Goal: Task Accomplishment & Management: Use online tool/utility

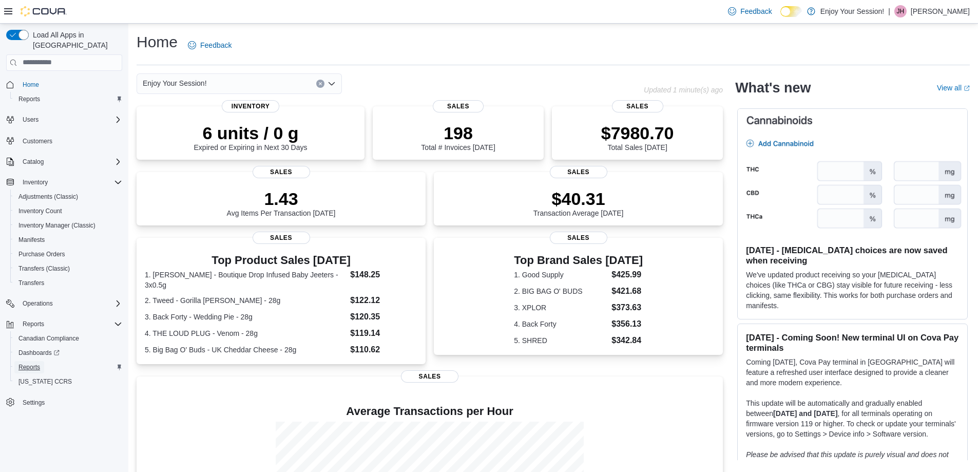
click at [29, 363] on span "Reports" at bounding box center [29, 367] width 22 height 8
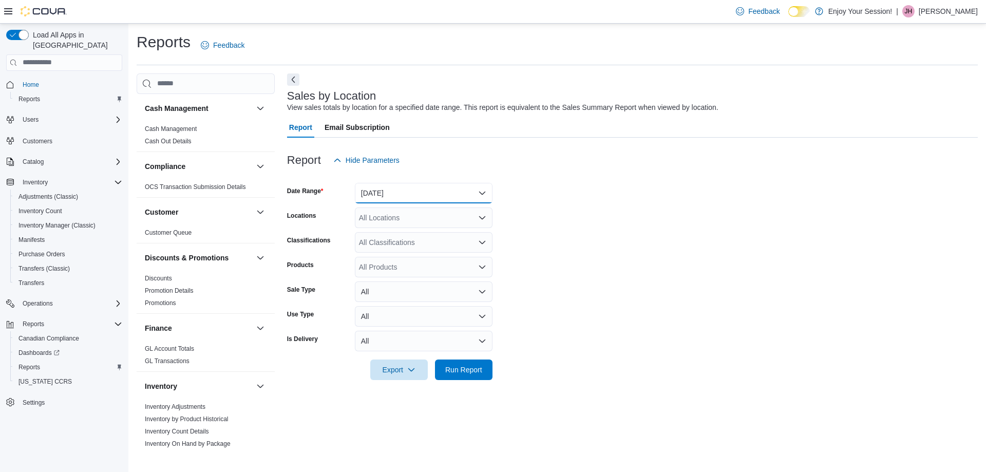
click at [425, 194] on button "[DATE]" at bounding box center [424, 193] width 138 height 21
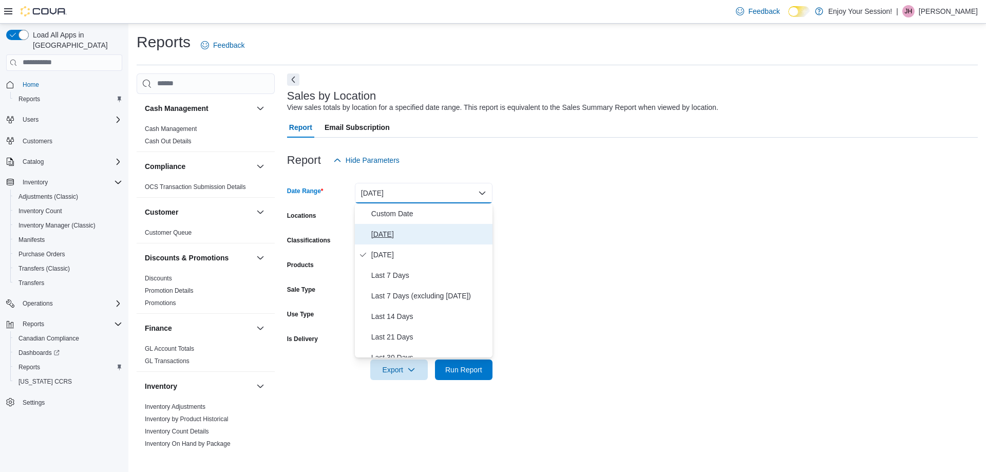
click at [390, 235] on span "[DATE]" at bounding box center [429, 234] width 117 height 12
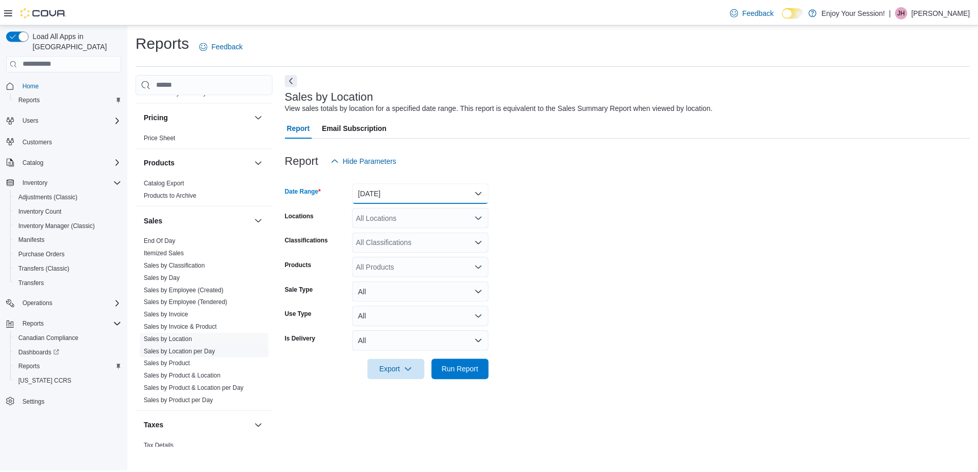
scroll to position [587, 0]
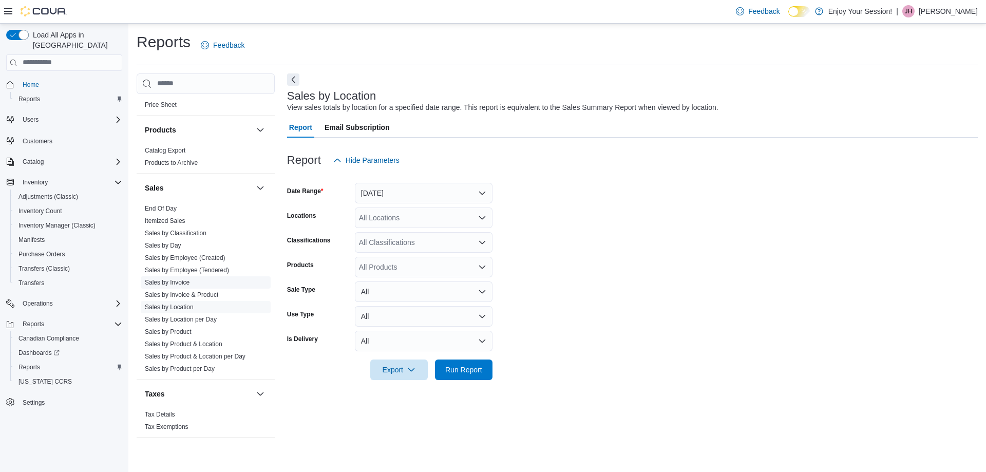
click at [177, 278] on span "Sales by Invoice" at bounding box center [167, 282] width 45 height 8
click at [181, 286] on span "Sales by Invoice" at bounding box center [167, 282] width 45 height 8
click at [183, 282] on link "Sales by Invoice" at bounding box center [167, 282] width 45 height 7
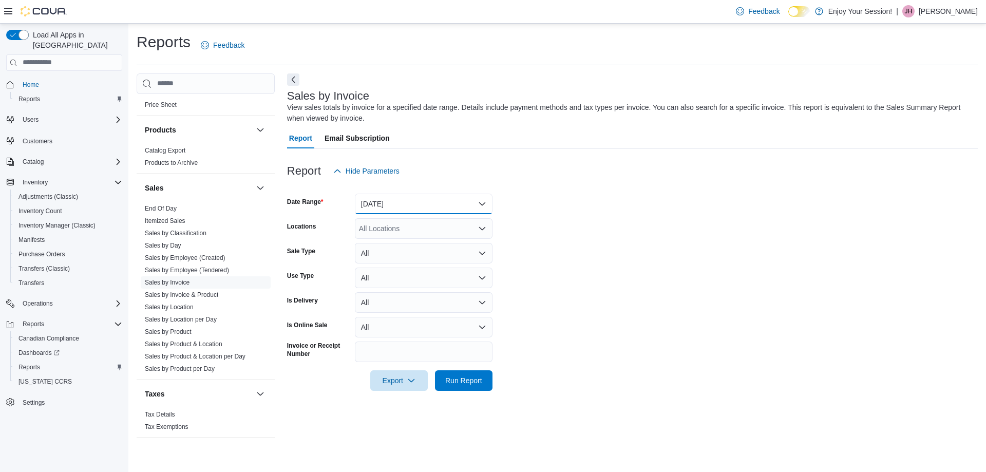
click at [395, 204] on button "[DATE]" at bounding box center [424, 204] width 138 height 21
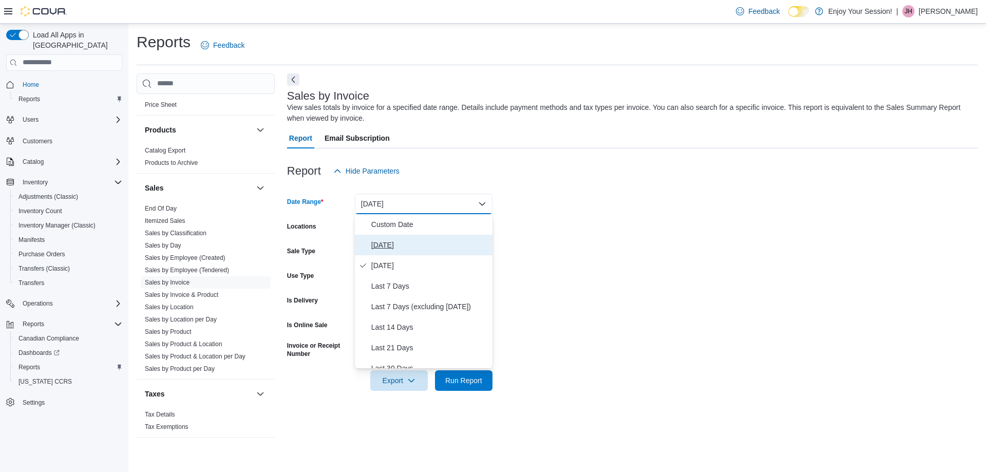
click at [382, 244] on span "[DATE]" at bounding box center [429, 245] width 117 height 12
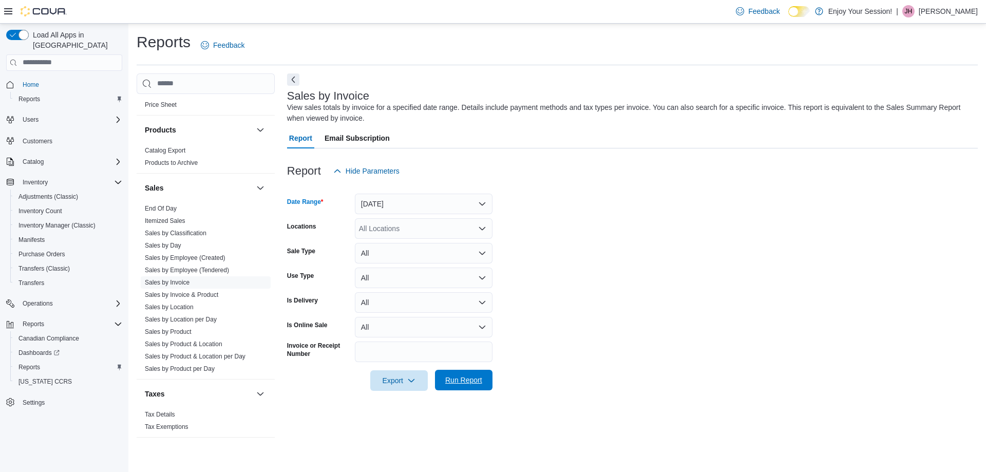
click at [465, 380] on span "Run Report" at bounding box center [463, 380] width 37 height 10
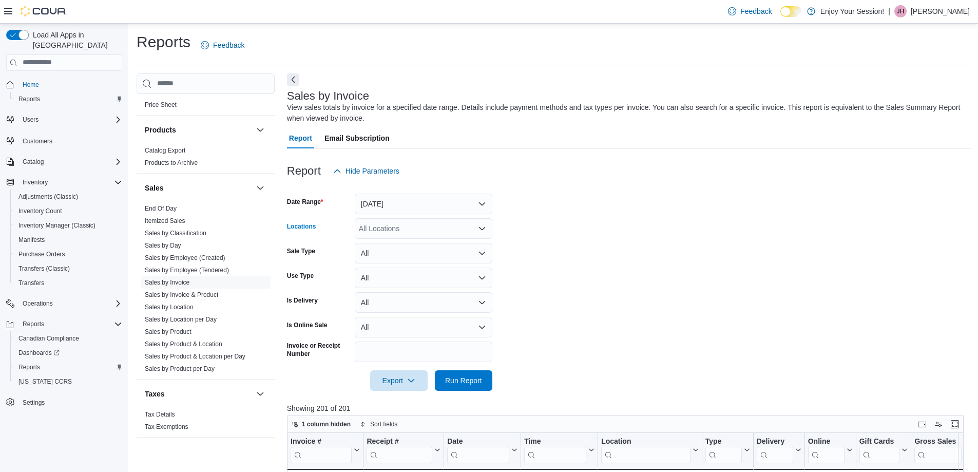
click at [411, 231] on div "All Locations" at bounding box center [424, 228] width 138 height 21
type input "***"
click at [414, 243] on span "[GEOGRAPHIC_DATA]" at bounding box center [414, 246] width 75 height 10
click at [466, 383] on span "Run Report" at bounding box center [463, 380] width 37 height 10
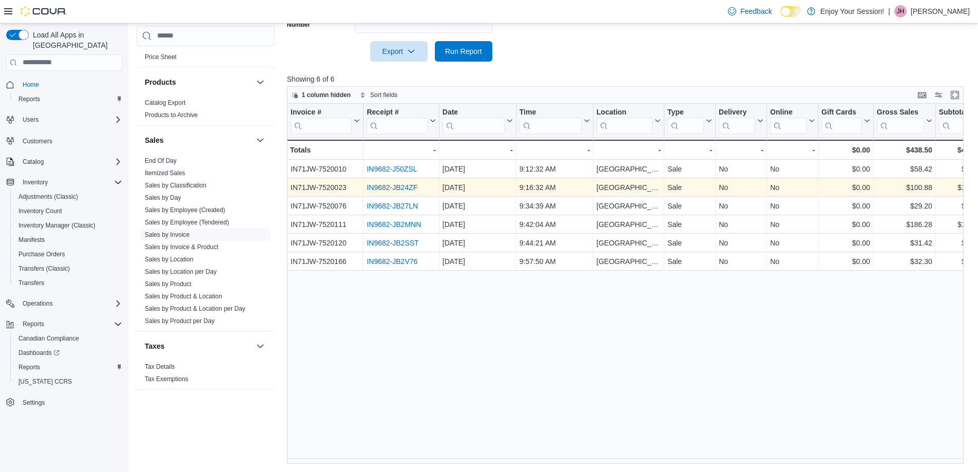
click at [408, 189] on link "IN9682-JB24ZF" at bounding box center [392, 187] width 51 height 8
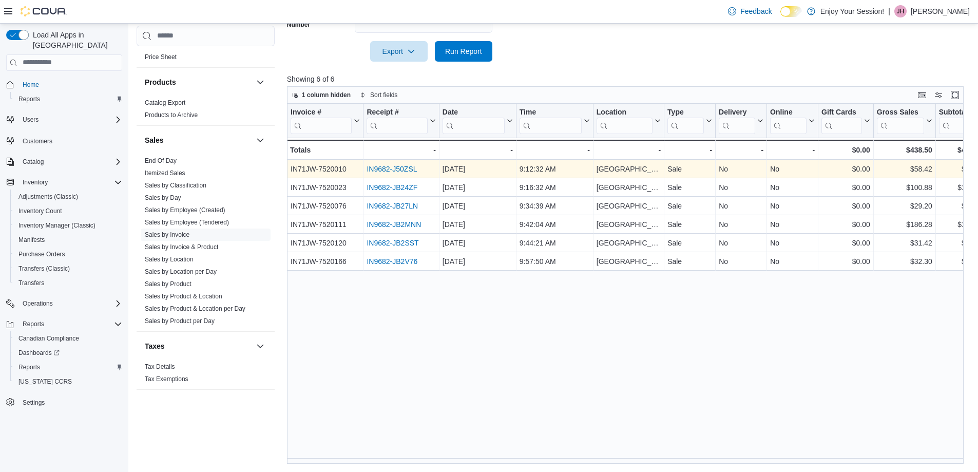
click at [376, 169] on link "IN9682-J50ZSL" at bounding box center [392, 169] width 50 height 8
